Goal: Find specific page/section: Find specific page/section

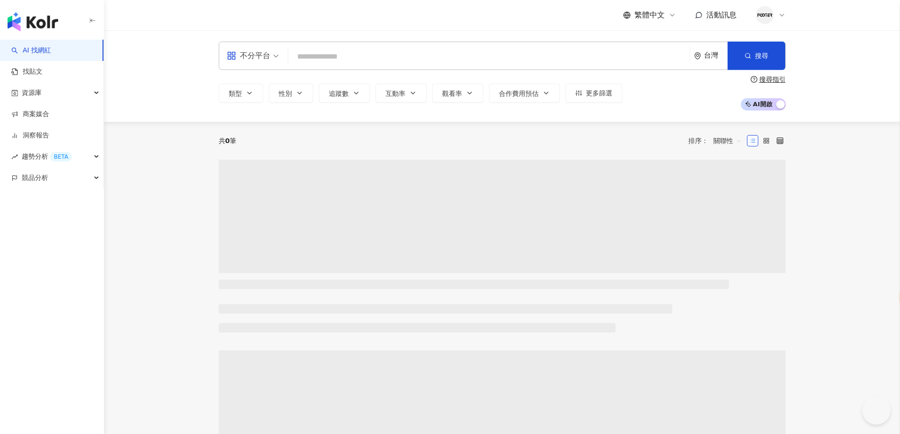
select select "*****"
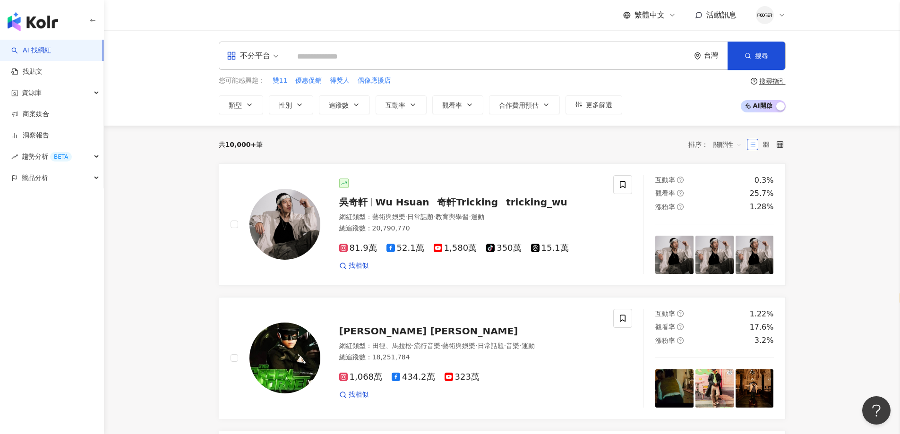
click at [650, 124] on div "不分平台 台灣 搜尋 您可能感興趣： 雙11 優惠促銷 得獎人 偶像應援店 類型 性別 追蹤數 互動率 觀看率 合作費用預估 更多篩選 搜尋指引 AI 開啟 …" at bounding box center [502, 77] width 796 height 95
click at [61, 97] on div "資源庫" at bounding box center [51, 92] width 103 height 21
click at [49, 132] on link "網紅收藏" at bounding box center [36, 135] width 26 height 9
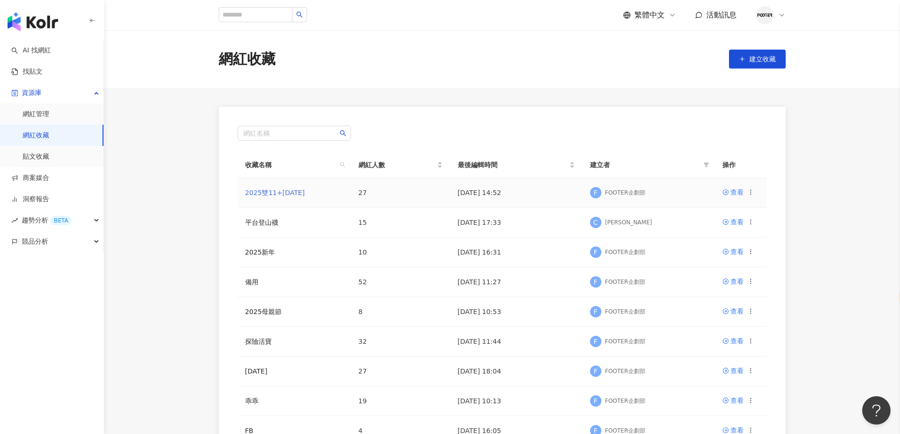
click at [285, 195] on link "2025雙11+[DATE]" at bounding box center [275, 193] width 60 height 8
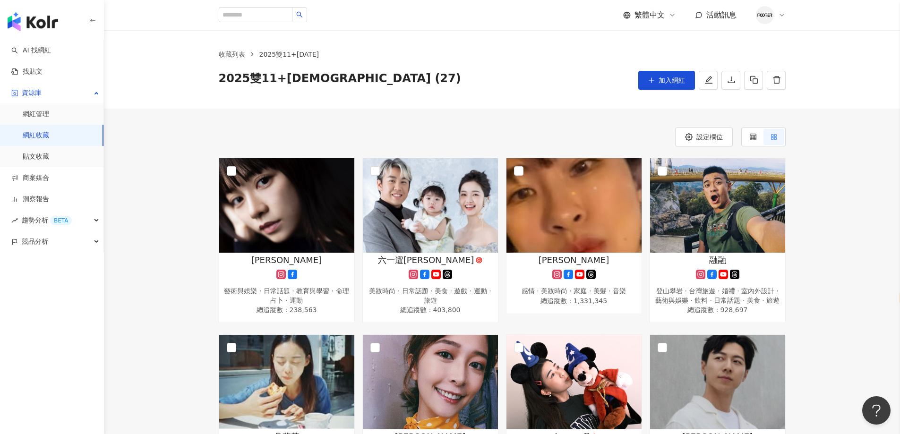
scroll to position [94, 0]
